Goal: Entertainment & Leisure: Browse casually

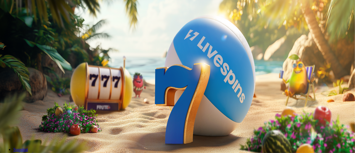
click at [32, 22] on span "Kirjaudu" at bounding box center [39, 20] width 14 height 4
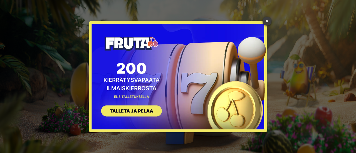
click at [263, 19] on link "×" at bounding box center [267, 21] width 9 height 9
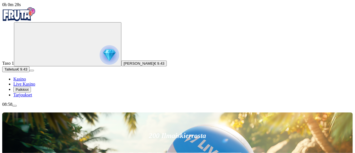
click at [154, 66] on span "€ 9.43" at bounding box center [159, 63] width 10 height 4
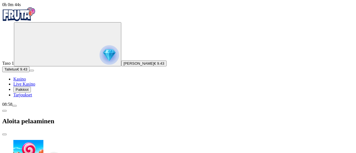
click at [123, 66] on span "[PERSON_NAME]" at bounding box center [138, 63] width 31 height 4
click at [154, 66] on span "€ 9.43" at bounding box center [159, 63] width 10 height 4
click at [4, 135] on span "close icon" at bounding box center [4, 135] width 0 height 0
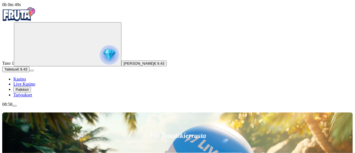
click at [17, 71] on span "Talletus" at bounding box center [10, 69] width 13 height 4
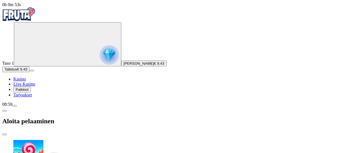
drag, startPoint x: 144, startPoint y: 108, endPoint x: 146, endPoint y: 97, distance: 12.0
drag, startPoint x: 192, startPoint y: 47, endPoint x: 186, endPoint y: 83, distance: 37.0
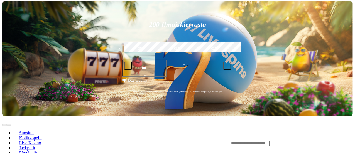
scroll to position [122, 0]
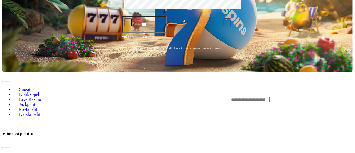
scroll to position [156, 0]
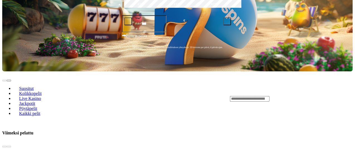
drag, startPoint x: 230, startPoint y: 81, endPoint x: 328, endPoint y: 75, distance: 98.4
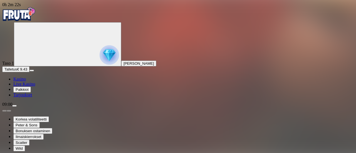
click at [27, 19] on img "Primary" at bounding box center [18, 14] width 33 height 14
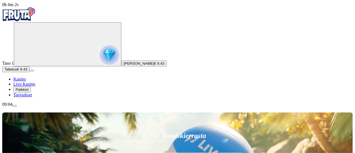
scroll to position [134, 0]
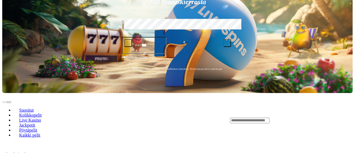
drag, startPoint x: 356, startPoint y: 33, endPoint x: 356, endPoint y: 21, distance: 11.1
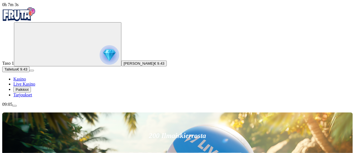
click at [38, 65] on icon "Primary" at bounding box center [57, 44] width 83 height 42
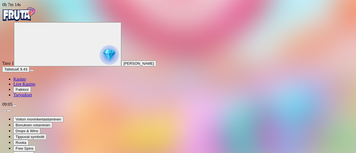
click at [33, 19] on img "Primary" at bounding box center [18, 14] width 33 height 14
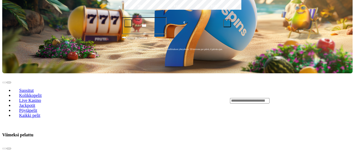
scroll to position [156, 0]
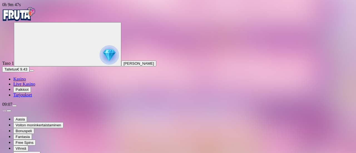
click at [32, 20] on img "Primary" at bounding box center [18, 14] width 33 height 14
